Goal: Task Accomplishment & Management: Use online tool/utility

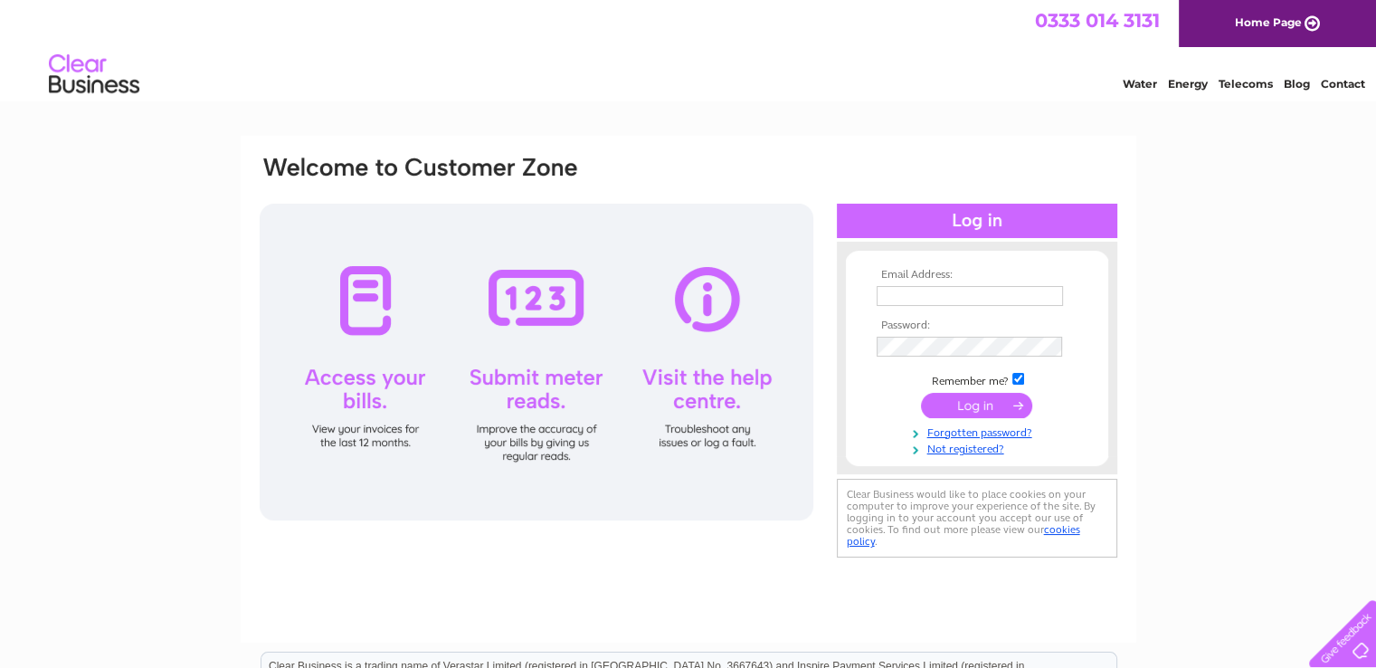
type input "[EMAIL_ADDRESS][DOMAIN_NAME]"
click at [970, 403] on input "submit" at bounding box center [976, 405] width 111 height 25
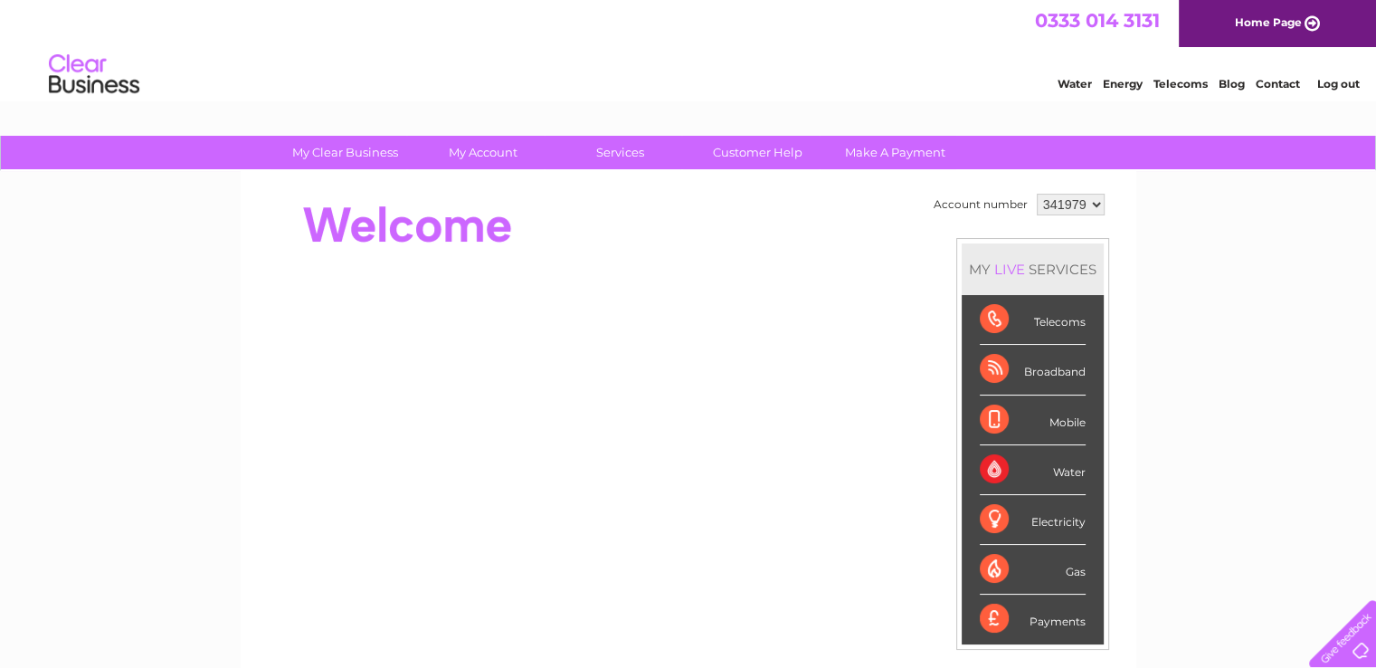
click at [1090, 206] on select "341979 346931" at bounding box center [1071, 205] width 68 height 22
select select "346931"
click at [1037, 194] on select "341979 346931" at bounding box center [1071, 205] width 68 height 22
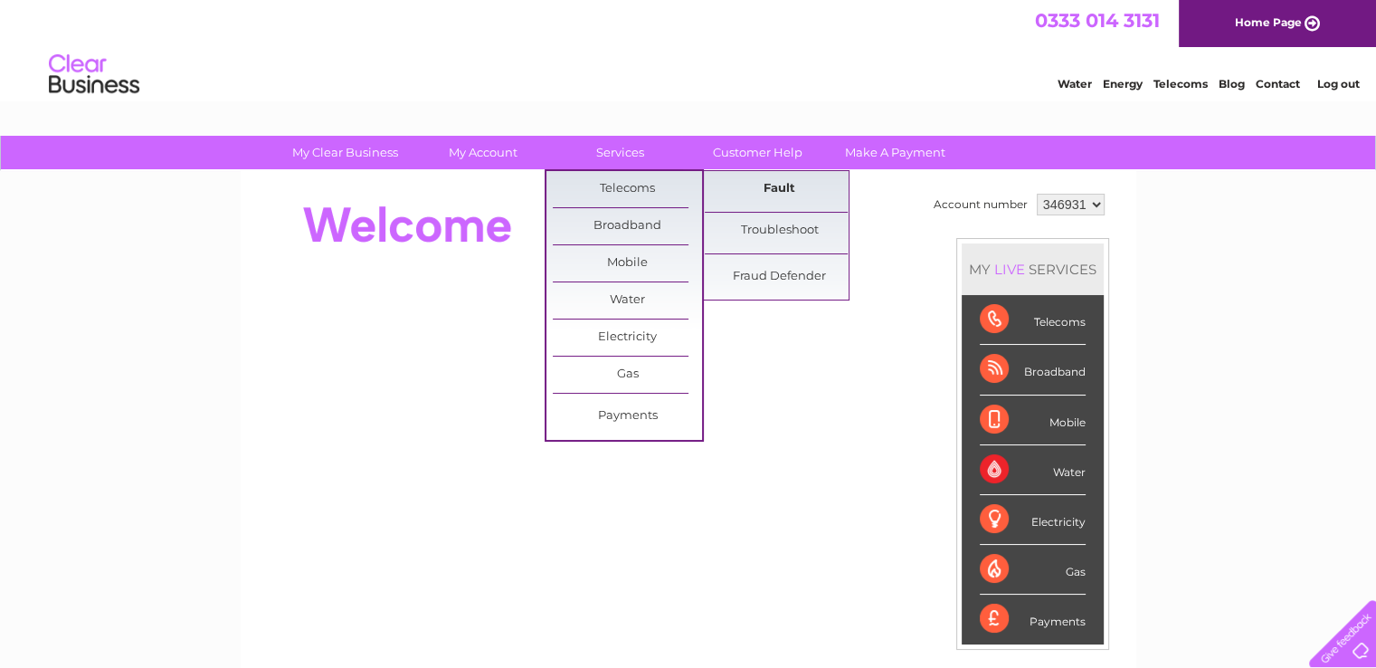
click at [770, 185] on link "Fault" at bounding box center [779, 189] width 149 height 36
click at [632, 185] on link "Telecoms" at bounding box center [627, 189] width 149 height 36
click at [623, 190] on link "Telecoms" at bounding box center [627, 189] width 149 height 36
